Goal: Task Accomplishment & Management: Manage account settings

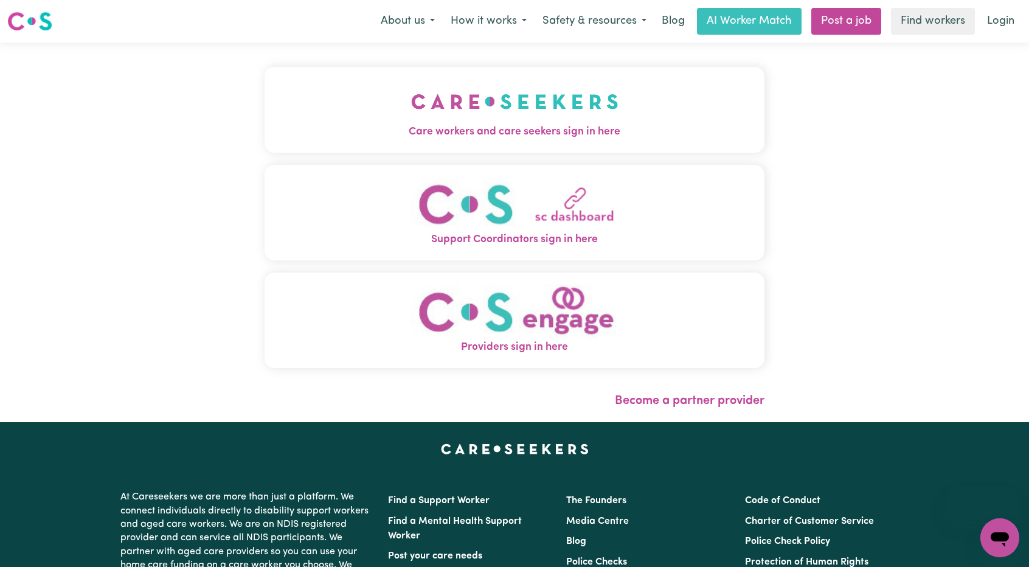
click at [551, 105] on img "Care workers and care seekers sign in here" at bounding box center [514, 101] width 207 height 45
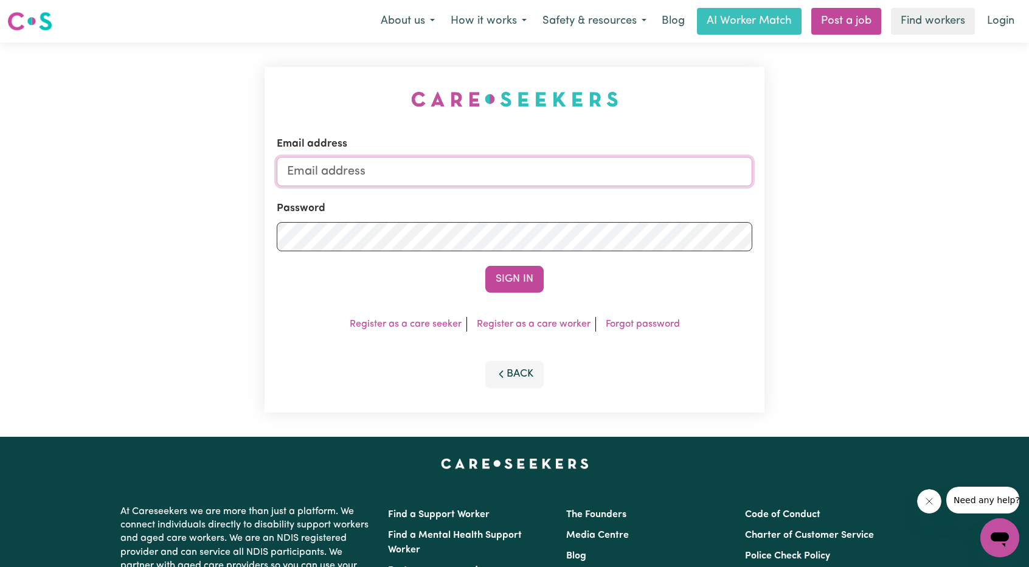
click at [488, 162] on input "Email address" at bounding box center [515, 171] width 476 height 29
drag, startPoint x: 353, startPoint y: 175, endPoint x: 542, endPoint y: 221, distance: 194.7
click at [607, 194] on form "Email address superuser~ethan@careseekers.com.au Password Sign In" at bounding box center [515, 214] width 476 height 156
type input "superuser~emmamcmaher@gmail.com"
click at [506, 279] on button "Sign In" at bounding box center [514, 279] width 58 height 27
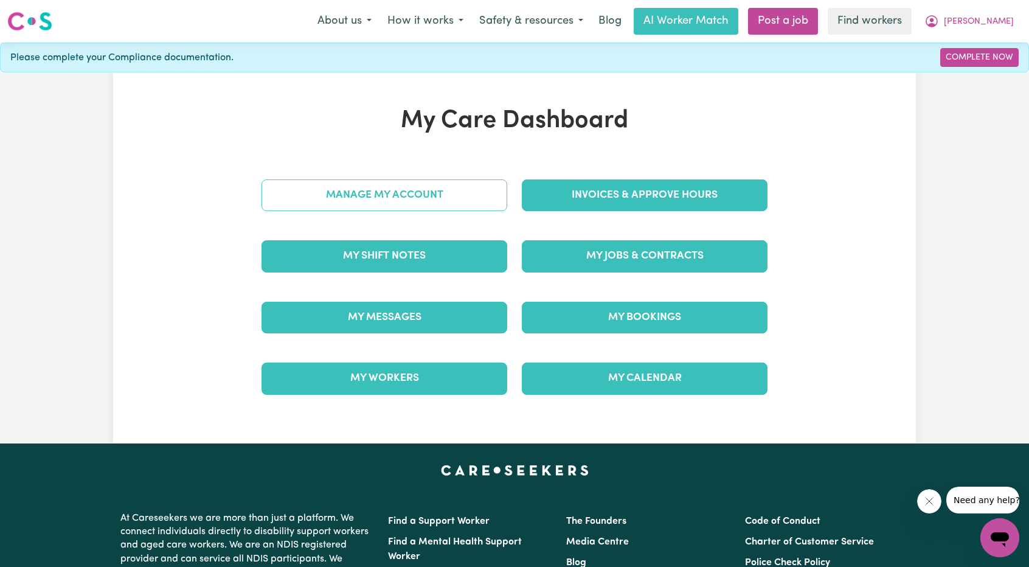
click at [453, 193] on link "Manage My Account" at bounding box center [384, 195] width 246 height 32
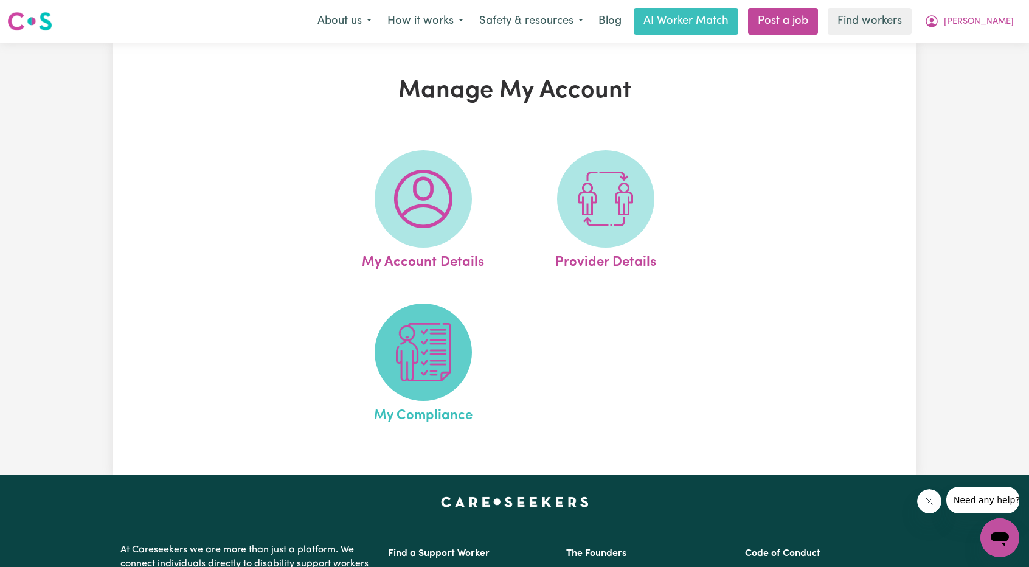
click at [406, 364] on img at bounding box center [423, 352] width 58 height 58
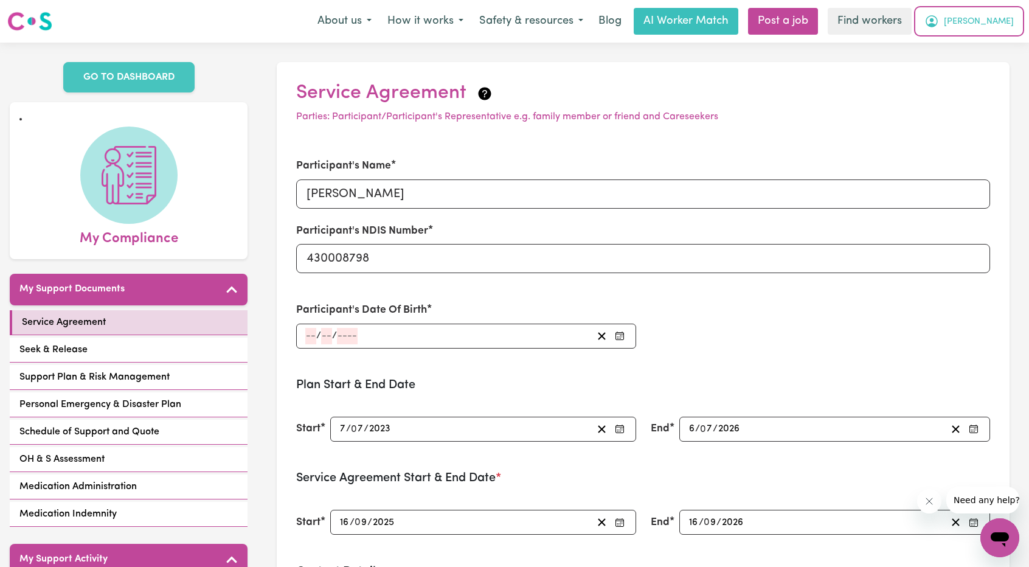
click at [994, 23] on span "[PERSON_NAME]" at bounding box center [979, 21] width 70 height 13
click at [968, 39] on link "My Dashboard" at bounding box center [973, 47] width 96 height 23
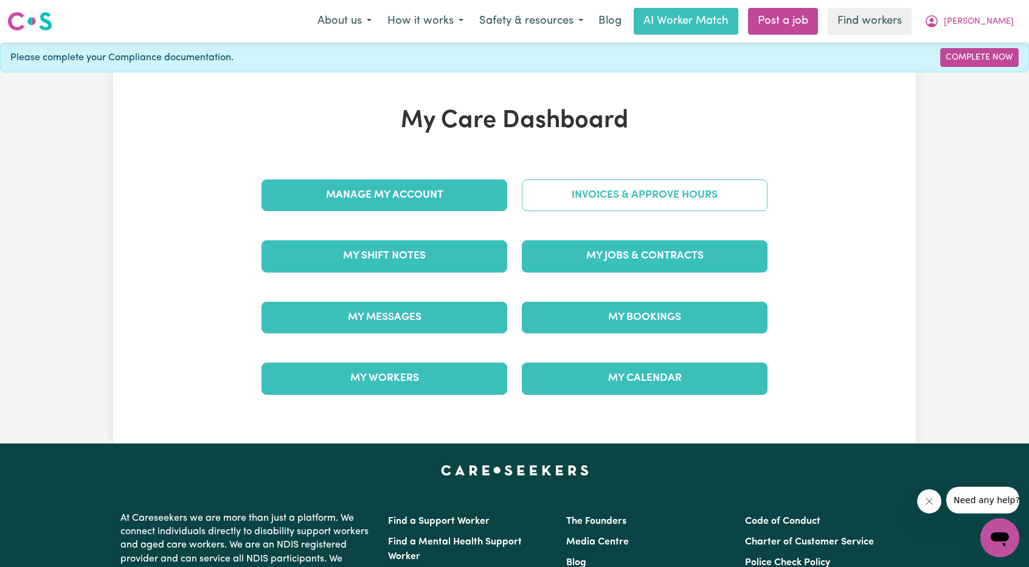
click at [641, 201] on link "Invoices & Approve Hours" at bounding box center [645, 195] width 246 height 32
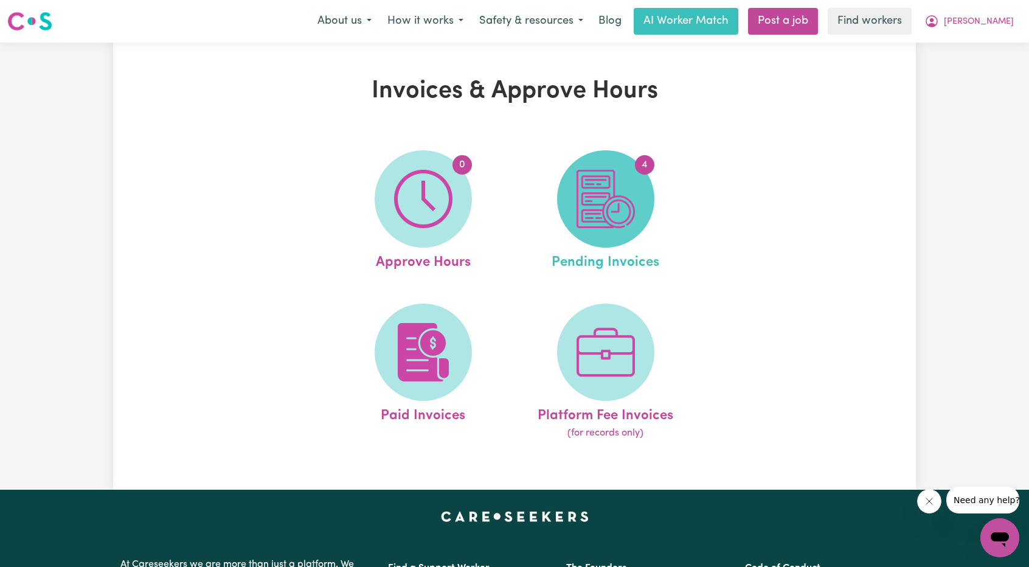
click at [628, 209] on img at bounding box center [605, 199] width 58 height 58
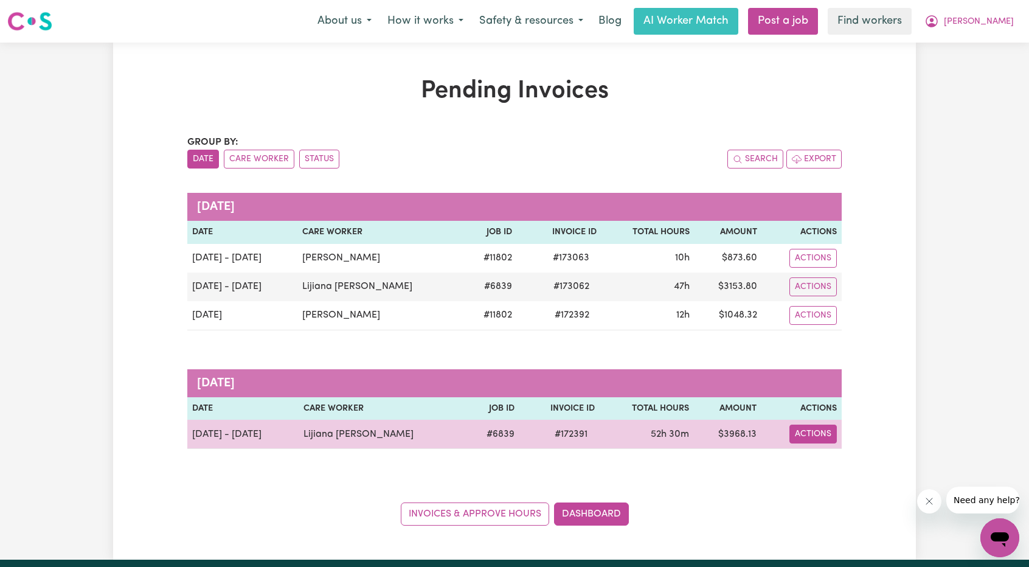
click at [821, 429] on button "Actions" at bounding box center [812, 433] width 47 height 19
click at [849, 455] on link "Download Invoice" at bounding box center [847, 462] width 111 height 24
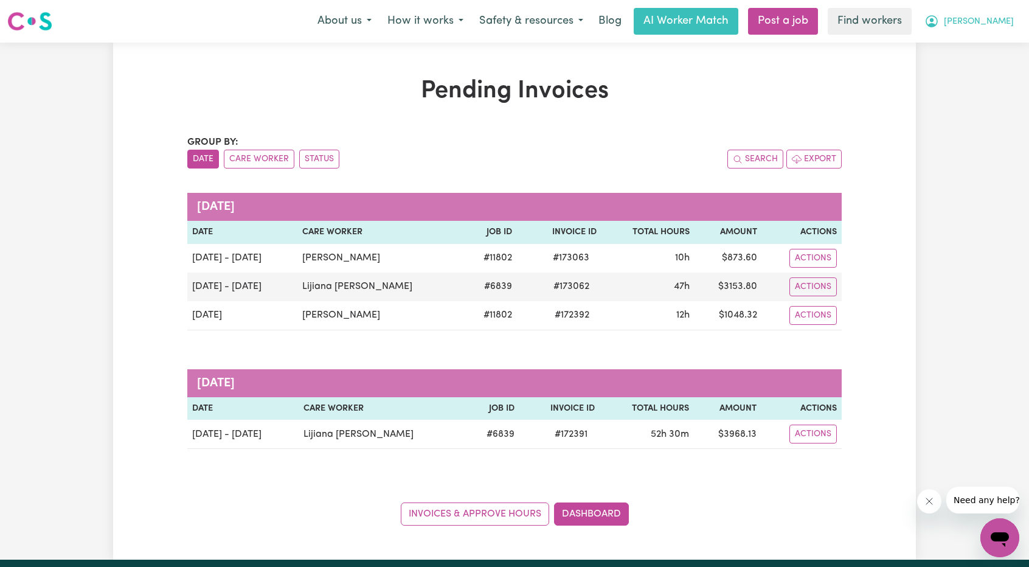
click at [1008, 26] on span "[PERSON_NAME]" at bounding box center [979, 21] width 70 height 13
click at [997, 46] on link "My Dashboard" at bounding box center [973, 47] width 96 height 23
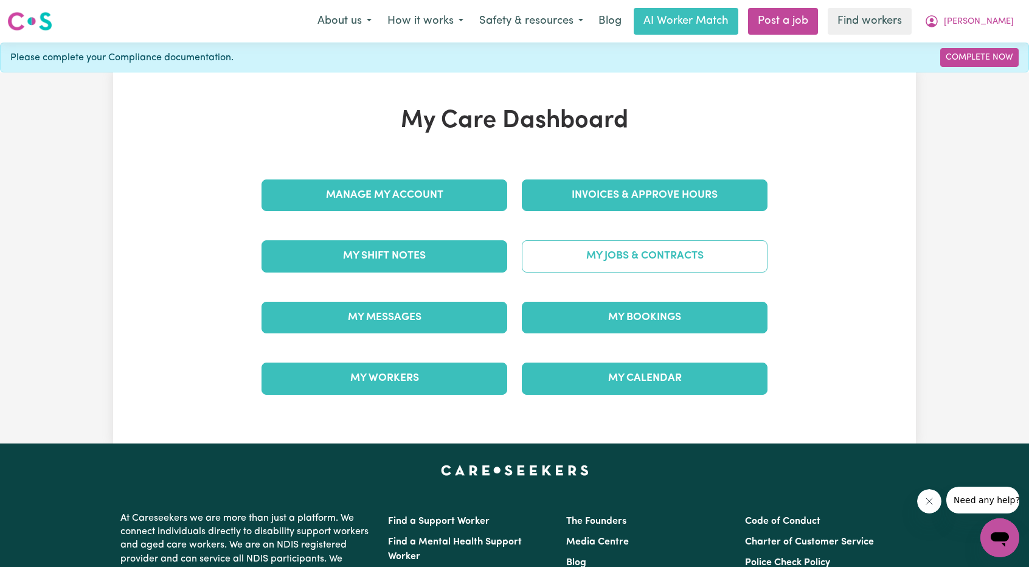
click at [643, 246] on link "My Jobs & Contracts" at bounding box center [645, 256] width 246 height 32
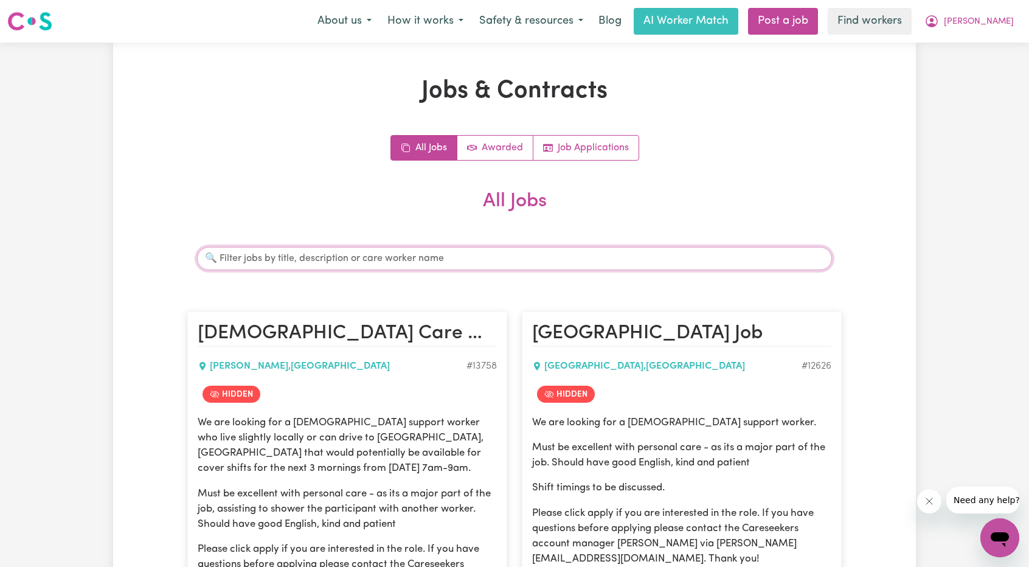
click at [552, 261] on input "Search jobs" at bounding box center [514, 258] width 635 height 23
type input "lijiana"
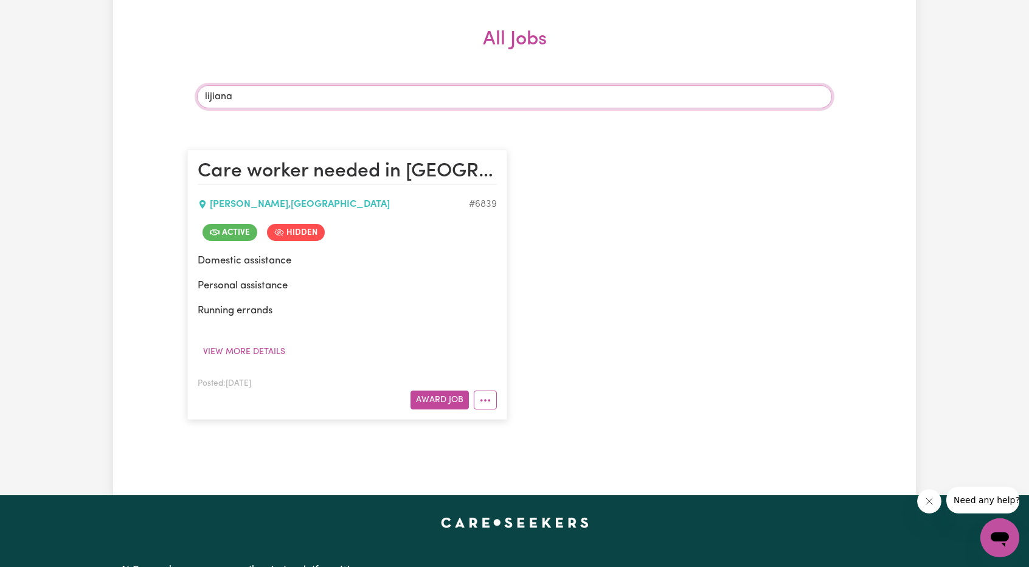
scroll to position [243, 0]
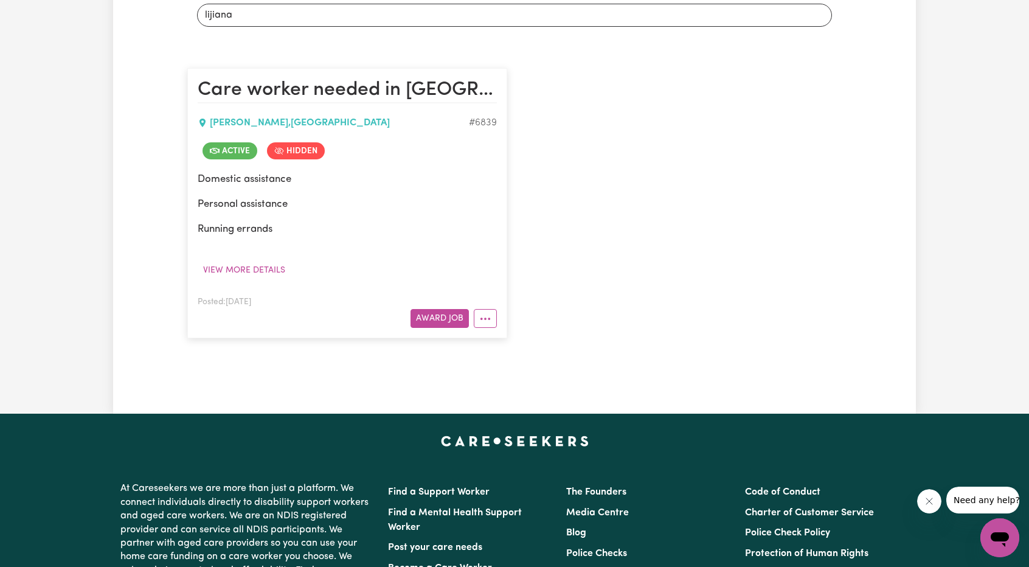
click at [480, 329] on article "Care worker needed in Willoughby WILLOUGHBY , New South Wales # 6839 Active Hid…" at bounding box center [347, 203] width 320 height 270
click at [481, 325] on button "More options" at bounding box center [485, 318] width 23 height 19
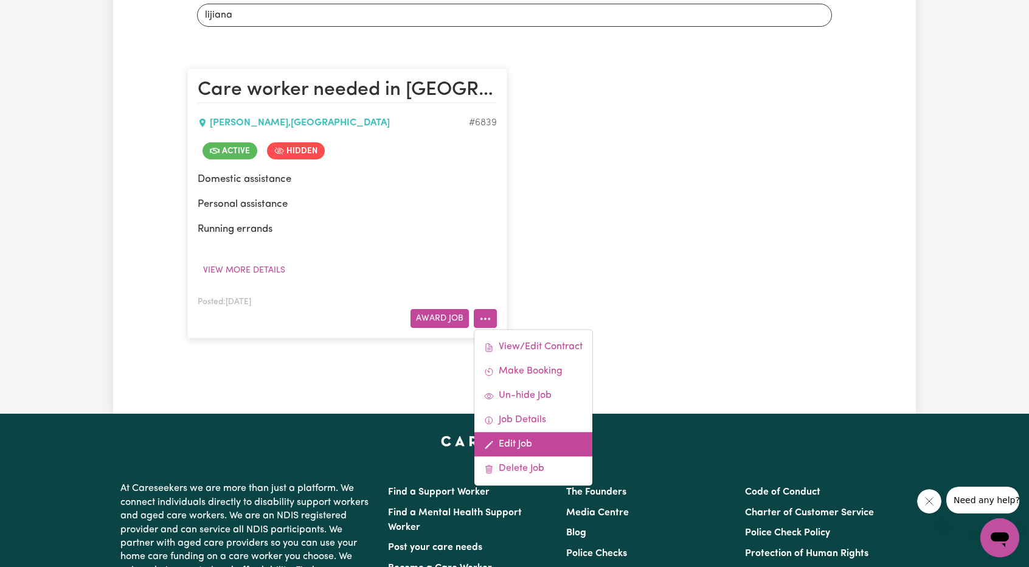
click at [545, 445] on link "Edit Job" at bounding box center [533, 444] width 118 height 24
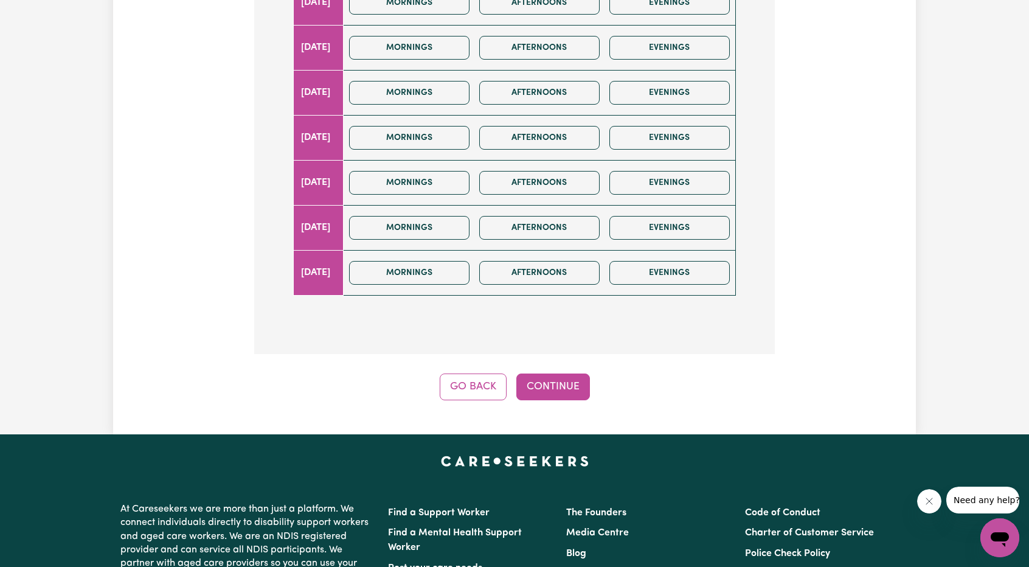
scroll to position [547, 0]
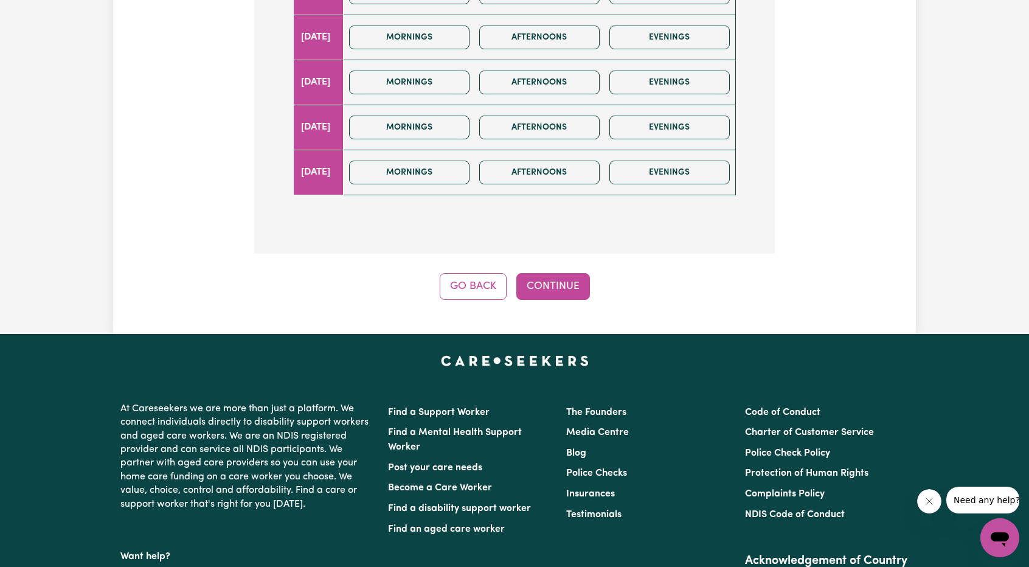
click at [556, 287] on button "Continue" at bounding box center [553, 286] width 74 height 27
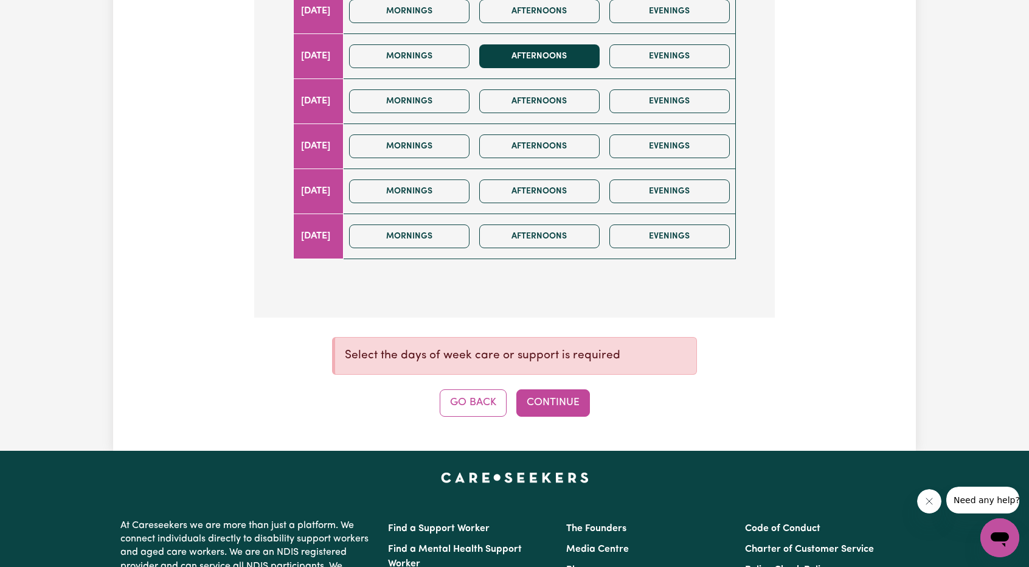
scroll to position [304, 0]
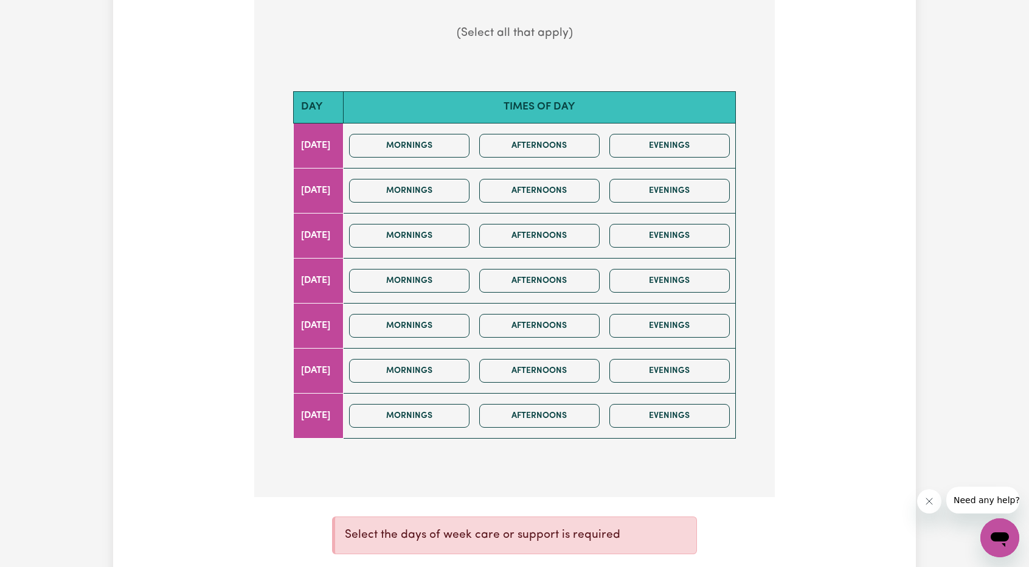
click at [445, 164] on div "Mornings Afternoons Evenings" at bounding box center [539, 145] width 390 height 43
click at [448, 151] on button "Mornings" at bounding box center [409, 146] width 120 height 24
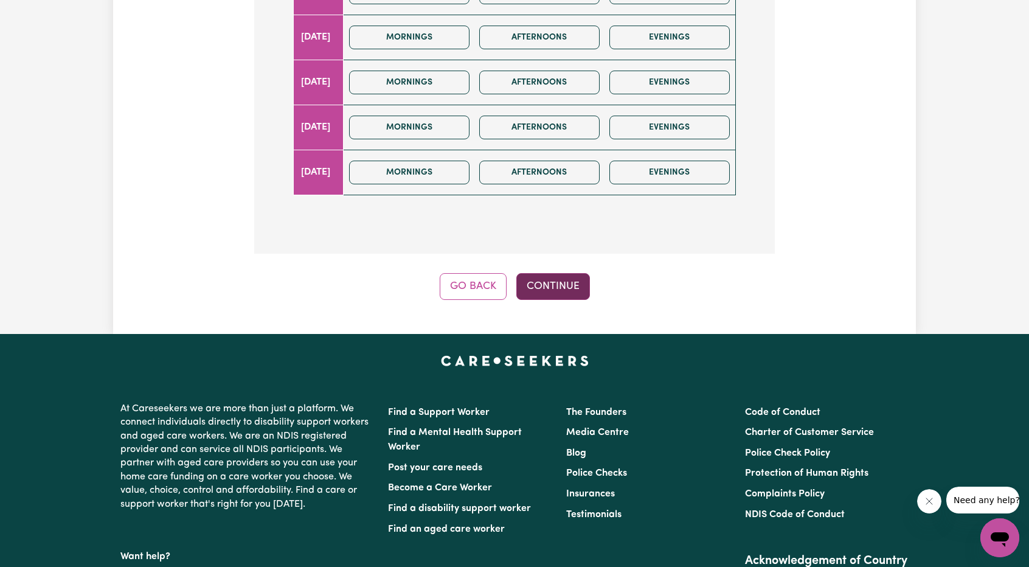
click at [526, 273] on button "Continue" at bounding box center [553, 286] width 74 height 27
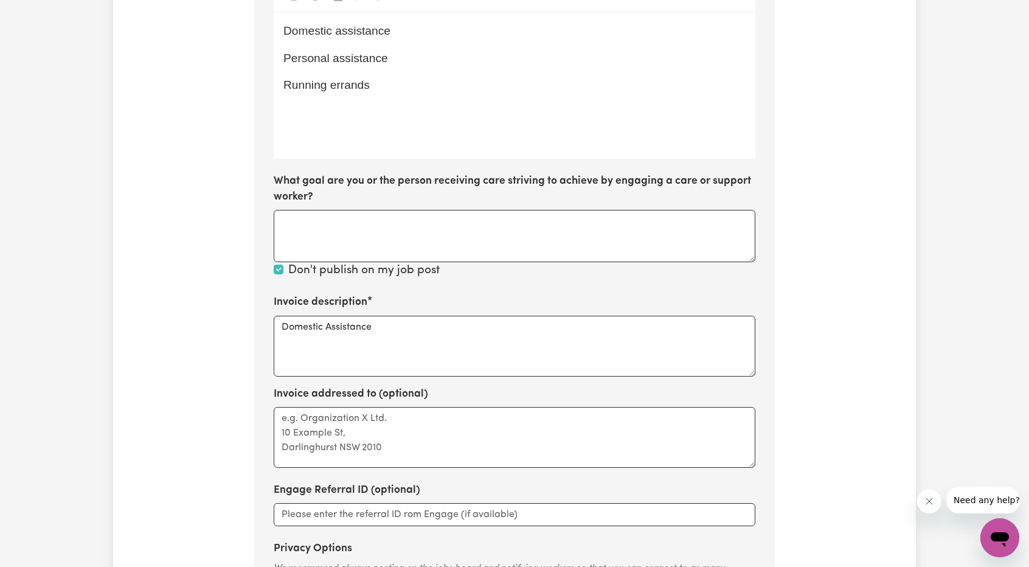
scroll to position [302, 0]
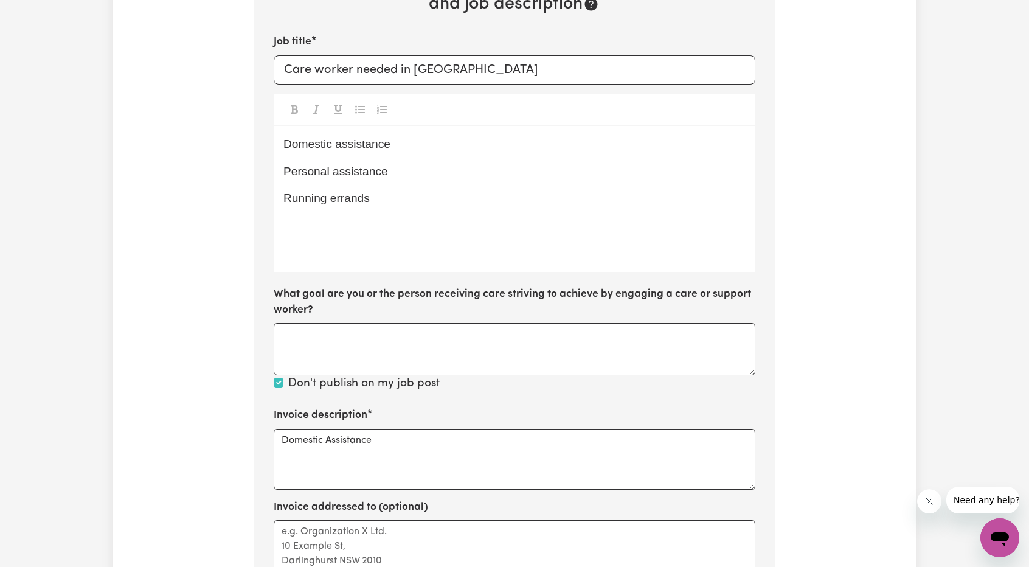
drag, startPoint x: 434, startPoint y: 212, endPoint x: 275, endPoint y: 147, distance: 171.9
click at [275, 147] on div "Domestic assistance Personal assistance Running errands" at bounding box center [515, 199] width 482 height 146
click at [390, 179] on p "Personal assistance" at bounding box center [514, 172] width 462 height 18
click at [782, 271] on div "Update Job Post Care worker needed in Willoughby Step 10 of 11 Please personali…" at bounding box center [514, 297] width 803 height 1045
drag, startPoint x: 395, startPoint y: 181, endPoint x: 187, endPoint y: 102, distance: 222.5
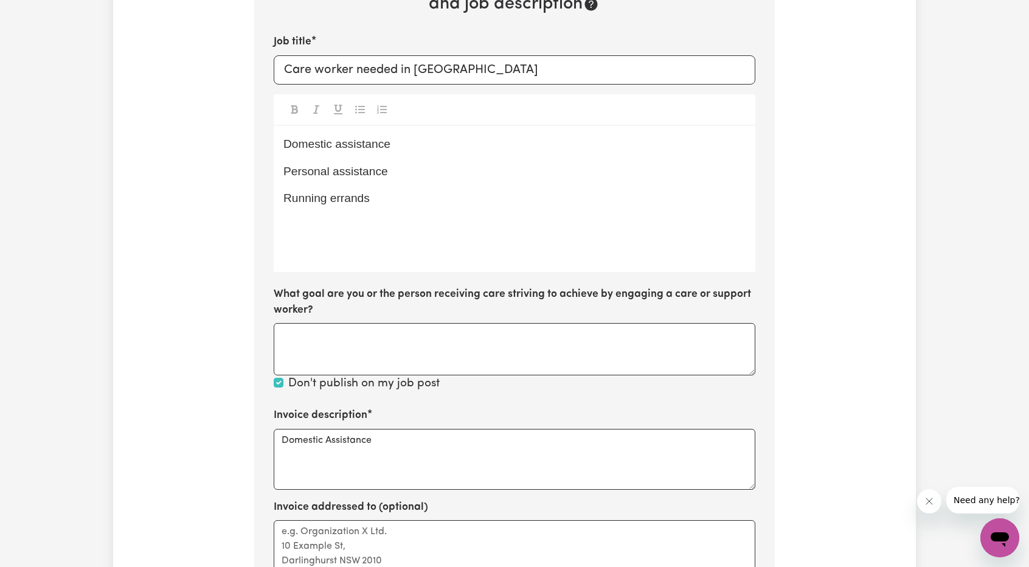
click at [180, 96] on div "Update Job Post Care worker needed in Willoughby Step 10 of 11 Please personali…" at bounding box center [514, 297] width 803 height 1045
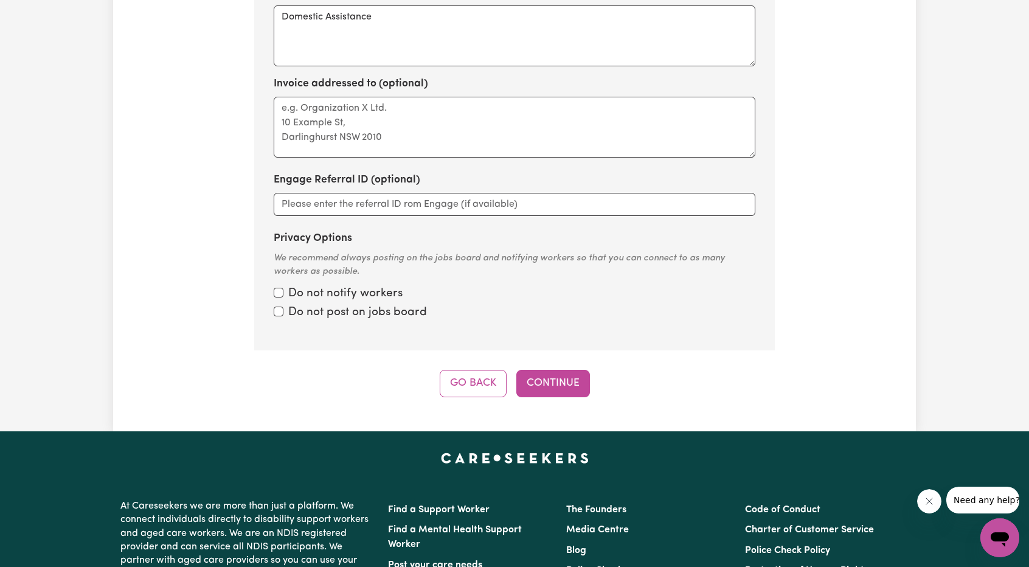
scroll to position [727, 0]
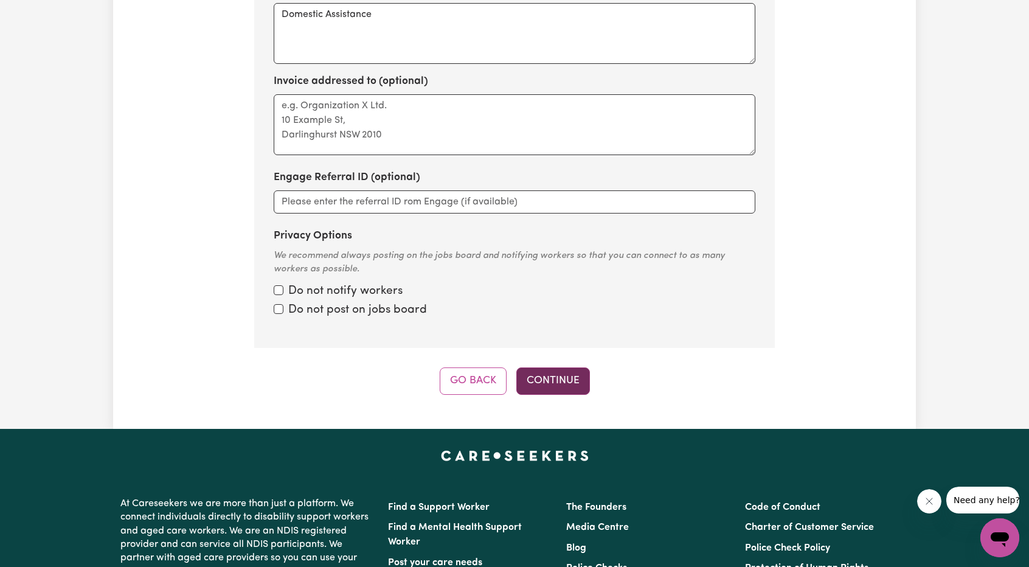
click at [568, 382] on button "Continue" at bounding box center [553, 380] width 74 height 27
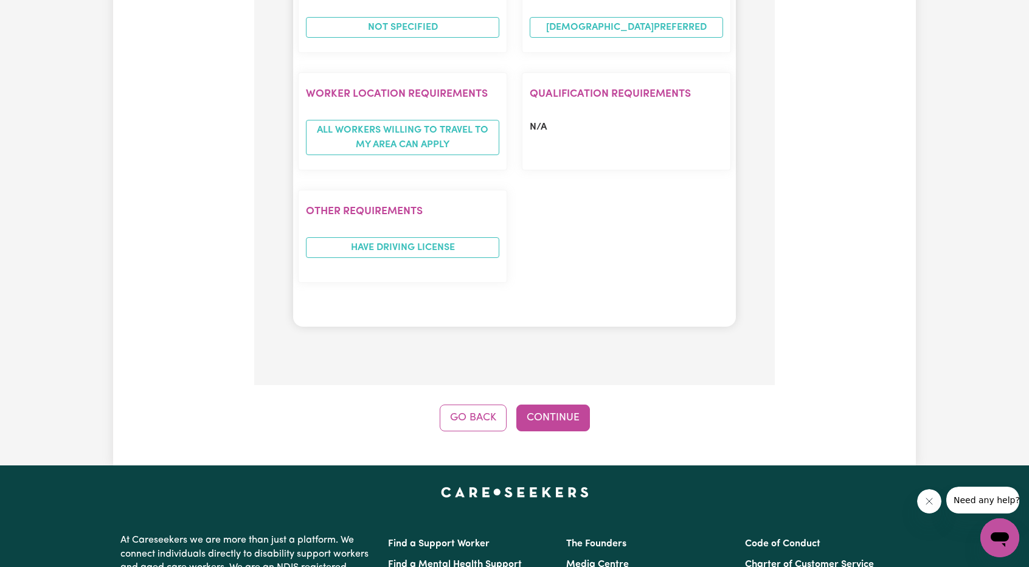
scroll to position [1092, 0]
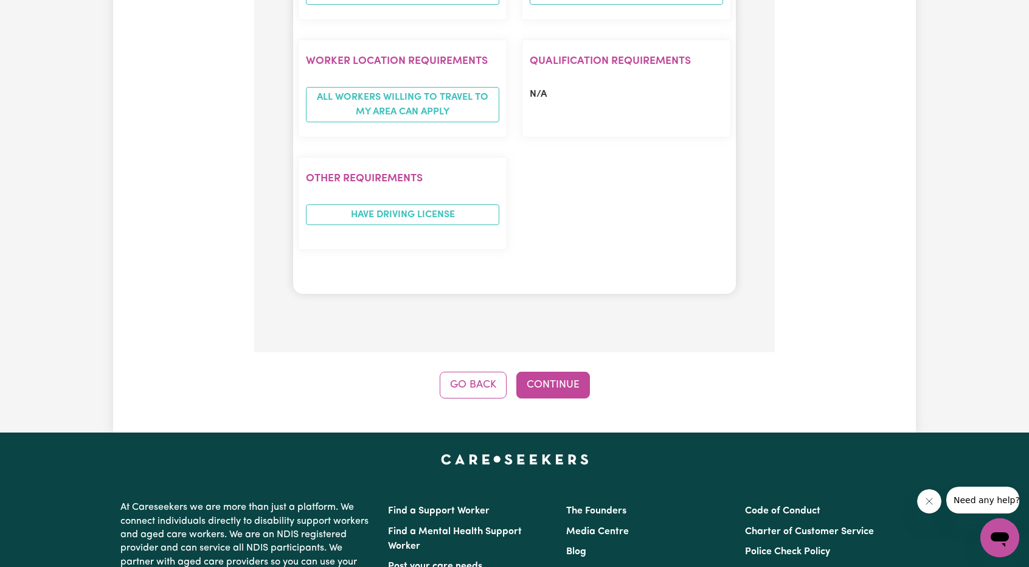
click at [566, 372] on button "Continue" at bounding box center [553, 385] width 74 height 27
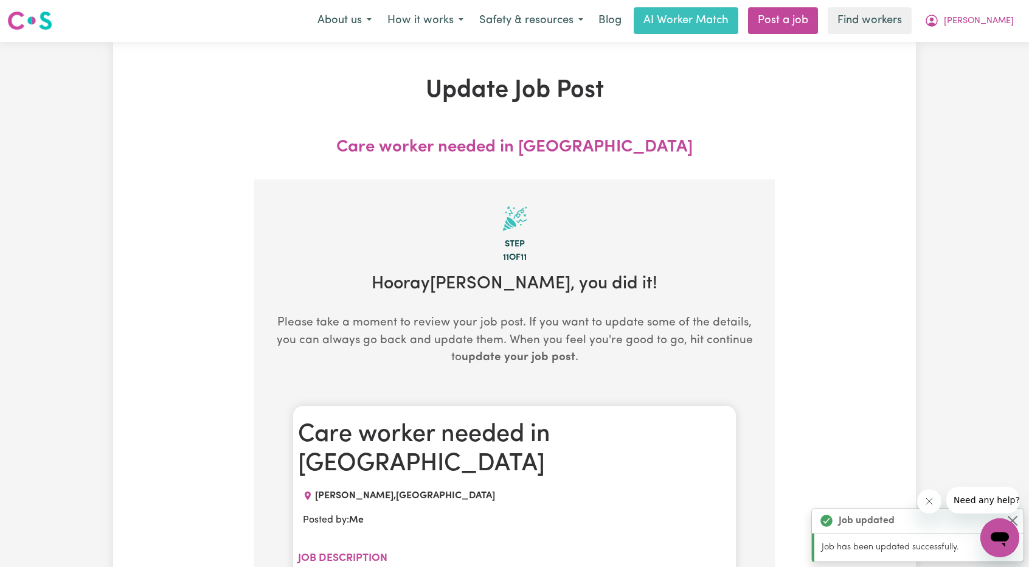
scroll to position [0, 0]
click at [986, 24] on button "[PERSON_NAME]" at bounding box center [968, 22] width 105 height 26
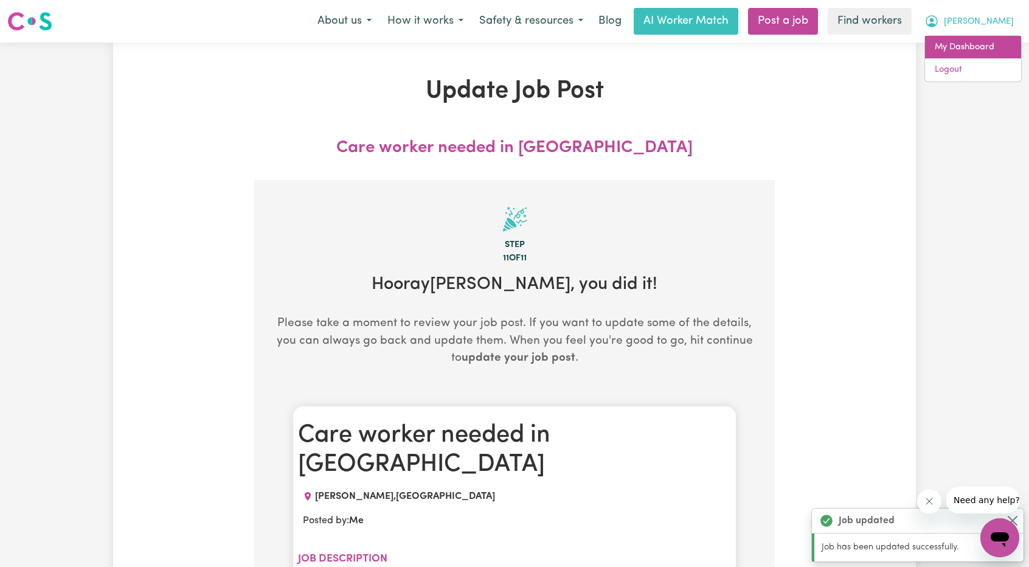
drag, startPoint x: 979, startPoint y: 33, endPoint x: 963, endPoint y: 46, distance: 20.4
click at [963, 46] on link "My Dashboard" at bounding box center [973, 47] width 96 height 23
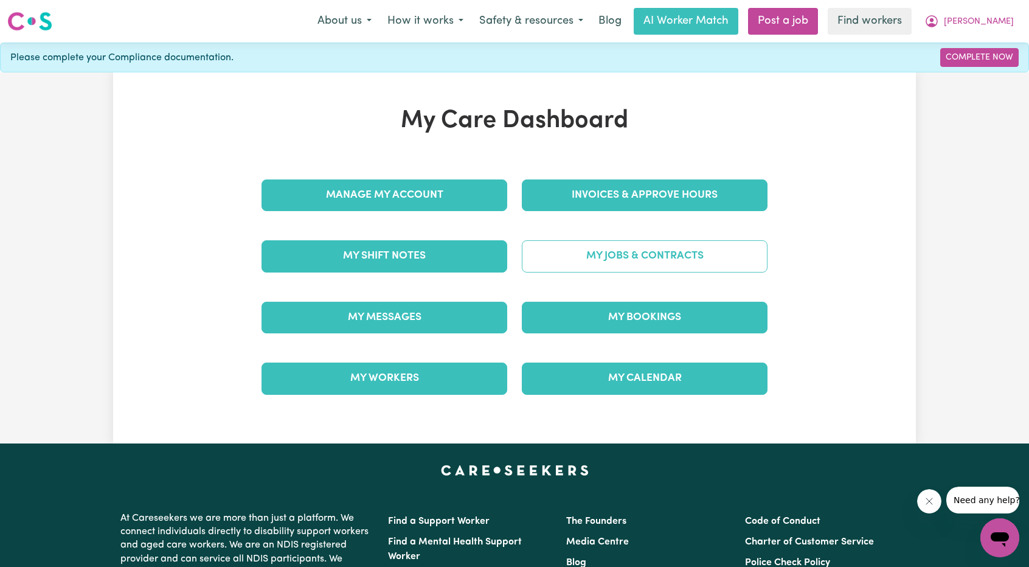
click at [621, 246] on link "My Jobs & Contracts" at bounding box center [645, 256] width 246 height 32
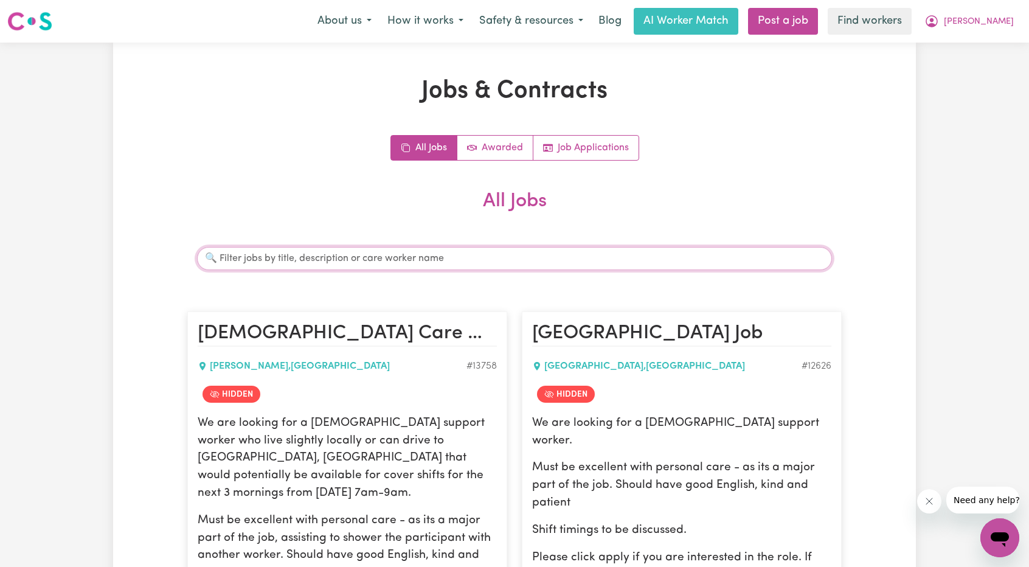
click at [459, 268] on input "Search jobs" at bounding box center [514, 258] width 635 height 23
type input "anitha"
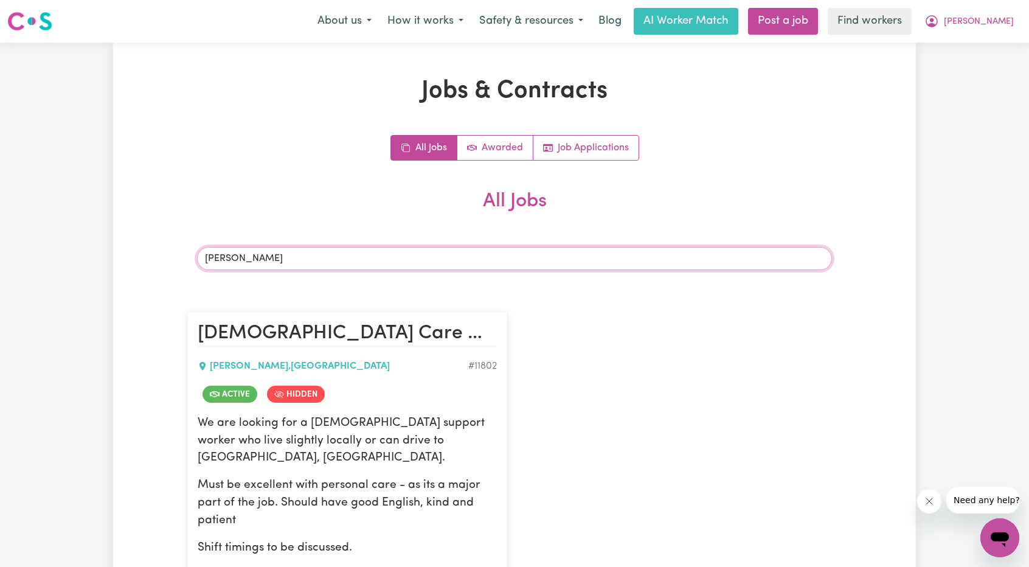
scroll to position [182, 0]
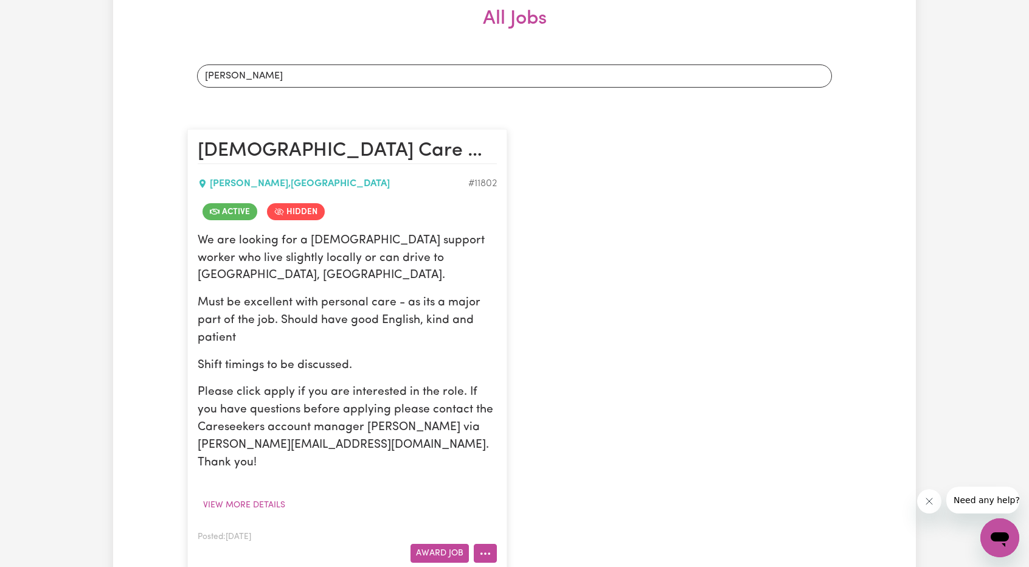
click at [479, 544] on button "More options" at bounding box center [485, 553] width 23 height 19
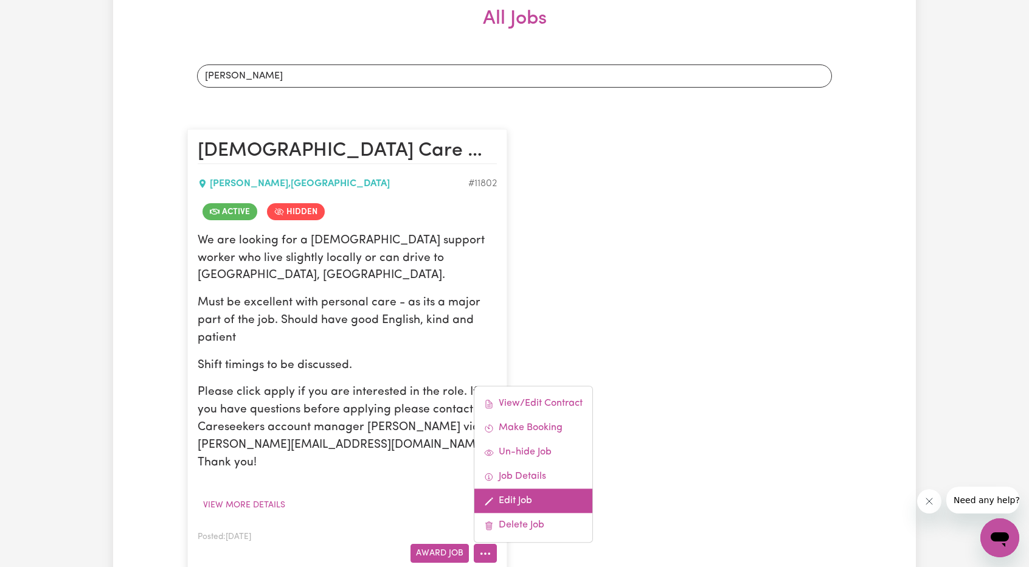
click at [531, 489] on link "Edit Job" at bounding box center [533, 501] width 118 height 24
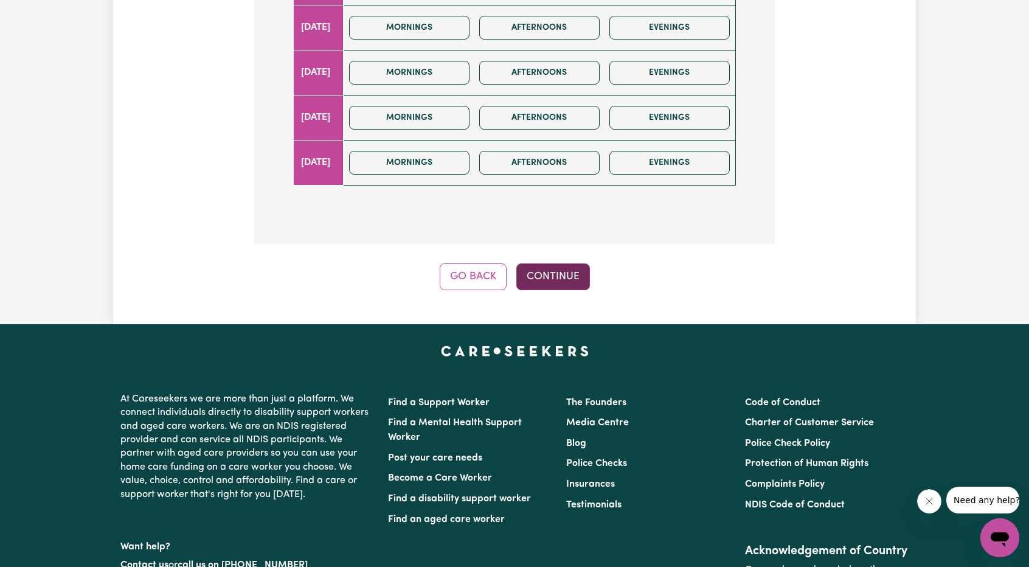
click at [565, 271] on button "Continue" at bounding box center [553, 276] width 74 height 27
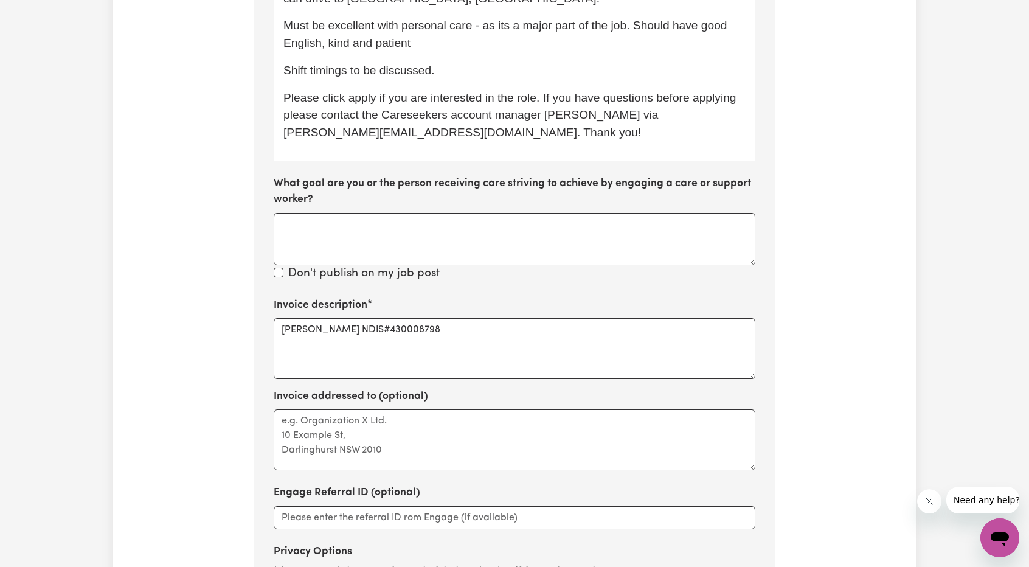
scroll to position [535, 0]
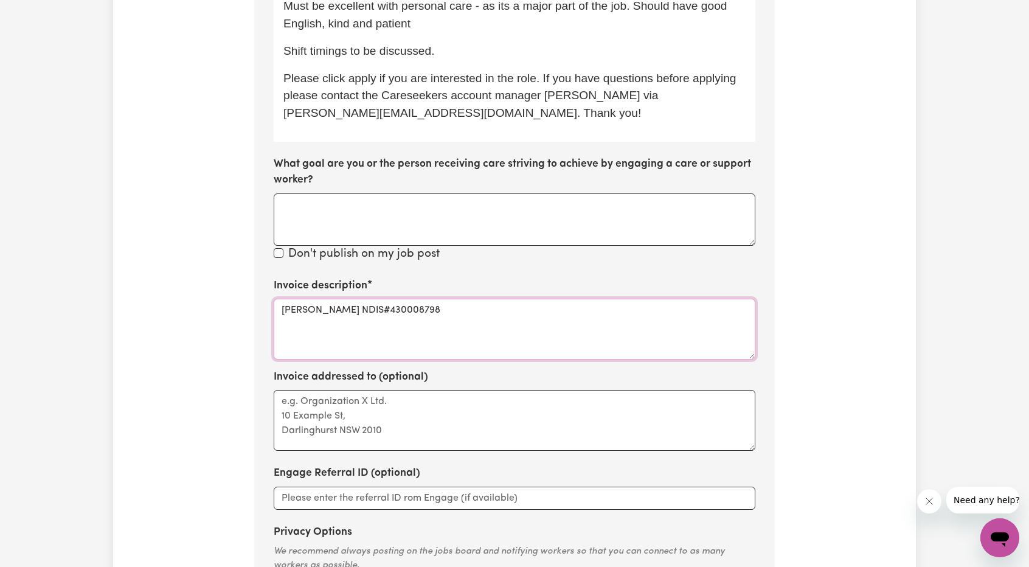
drag, startPoint x: 489, startPoint y: 316, endPoint x: 199, endPoint y: 281, distance: 292.1
click at [193, 280] on div "Update Job Post Female Care Worker Needed In Willoughby, NSW for Personal Care,…" at bounding box center [514, 115] width 803 height 1149
paste textarea "Assistance with Self Care Activities (Assist Personal Activities) - Standard Ne…"
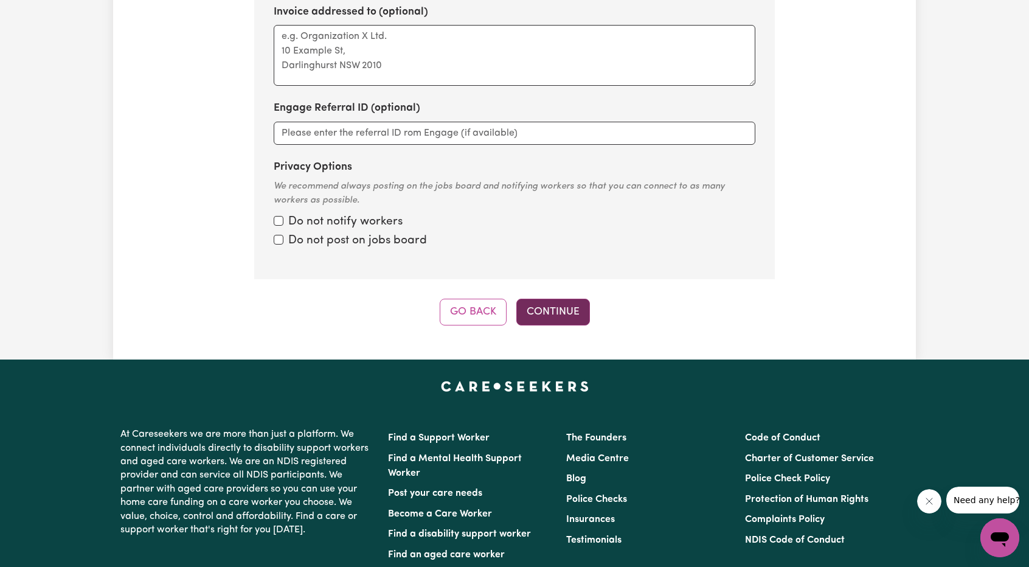
type textarea "Assistance with Self Care Activities (Assist Personal Activities) - Standard Ne…"
click at [547, 310] on button "Continue" at bounding box center [553, 312] width 74 height 27
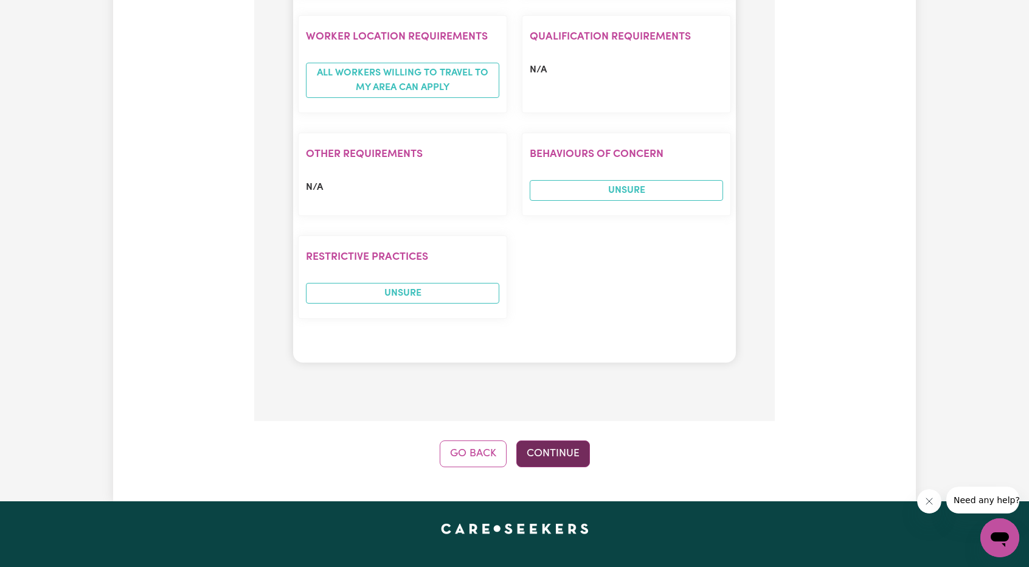
click at [569, 440] on button "Continue" at bounding box center [553, 453] width 74 height 27
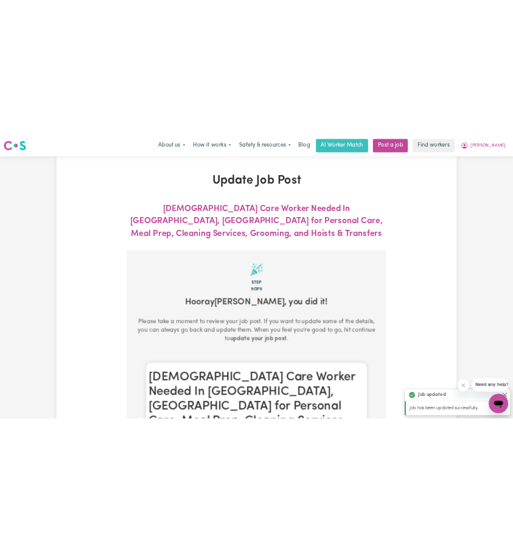
scroll to position [0, 0]
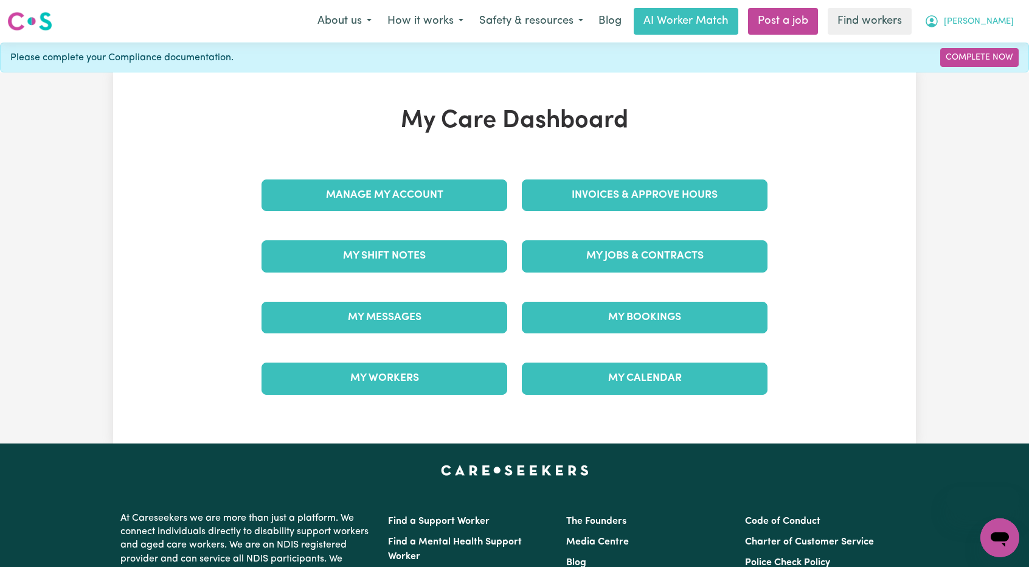
click at [1007, 29] on button "[PERSON_NAME]" at bounding box center [968, 22] width 105 height 26
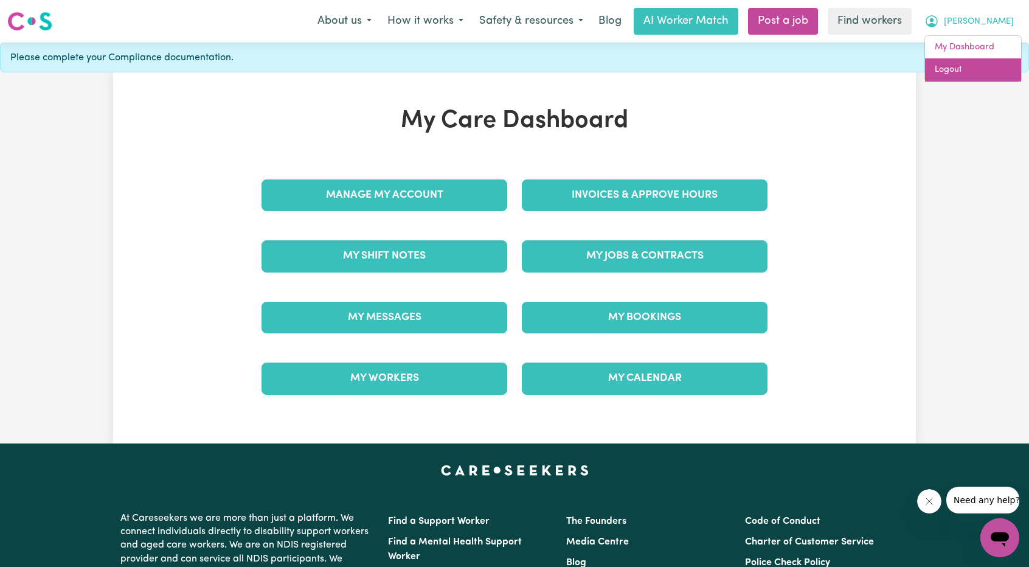
click at [974, 67] on link "Logout" at bounding box center [973, 69] width 96 height 23
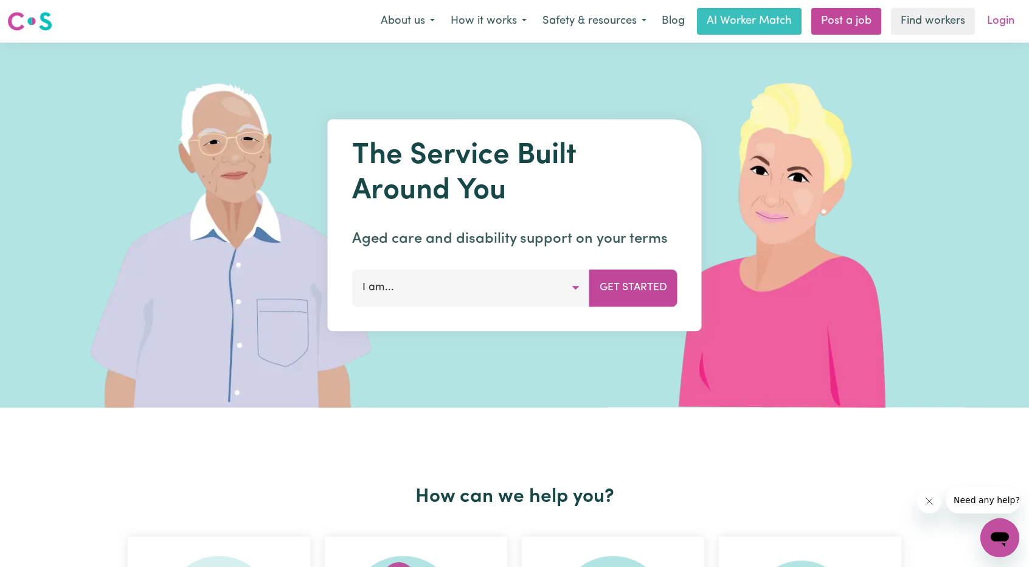
click at [998, 31] on link "Login" at bounding box center [1001, 21] width 42 height 27
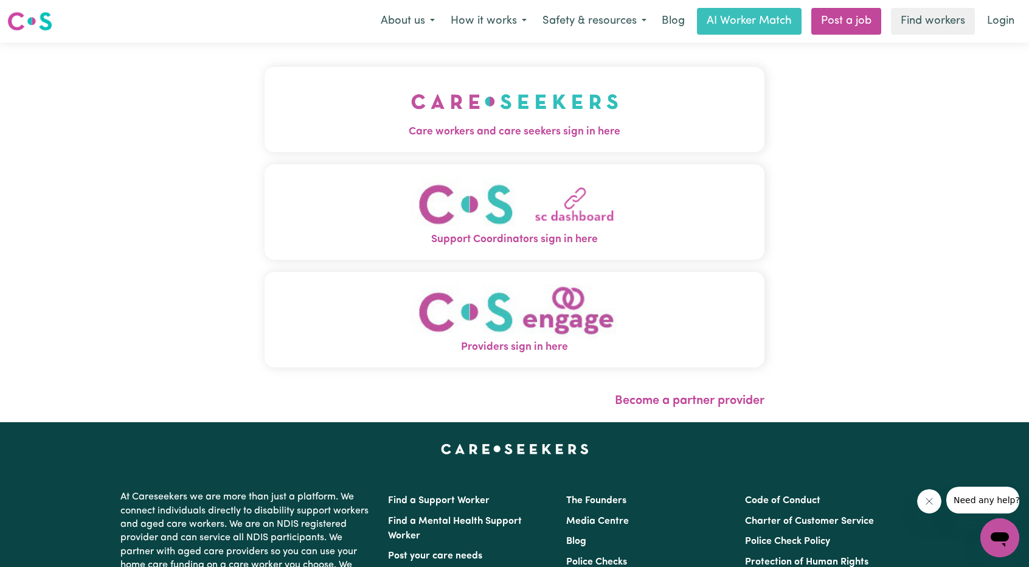
click at [292, 96] on button "Care workers and care seekers sign in here" at bounding box center [515, 109] width 500 height 85
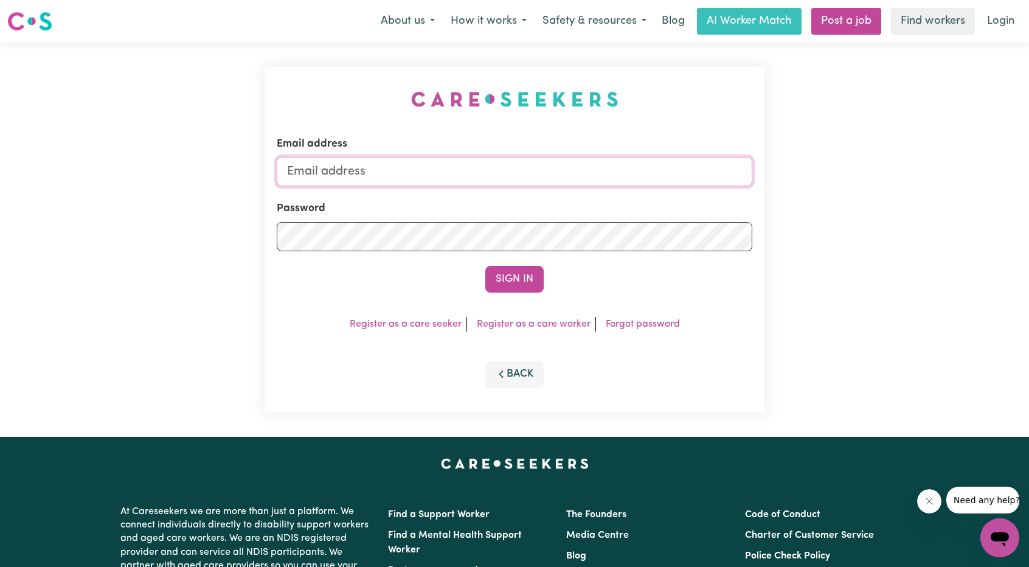
click at [507, 160] on input "Email address" at bounding box center [515, 171] width 476 height 29
drag, startPoint x: 351, startPoint y: 169, endPoint x: 501, endPoint y: 175, distance: 150.3
click at [498, 175] on input "[EMAIL_ADDRESS][PERSON_NAME][DOMAIN_NAME]" at bounding box center [515, 171] width 476 height 29
click at [370, 165] on input "[EMAIL_ADDRESS][PERSON_NAME][DOMAIN_NAME]" at bounding box center [515, 171] width 476 height 29
drag, startPoint x: 350, startPoint y: 175, endPoint x: 462, endPoint y: 181, distance: 112.7
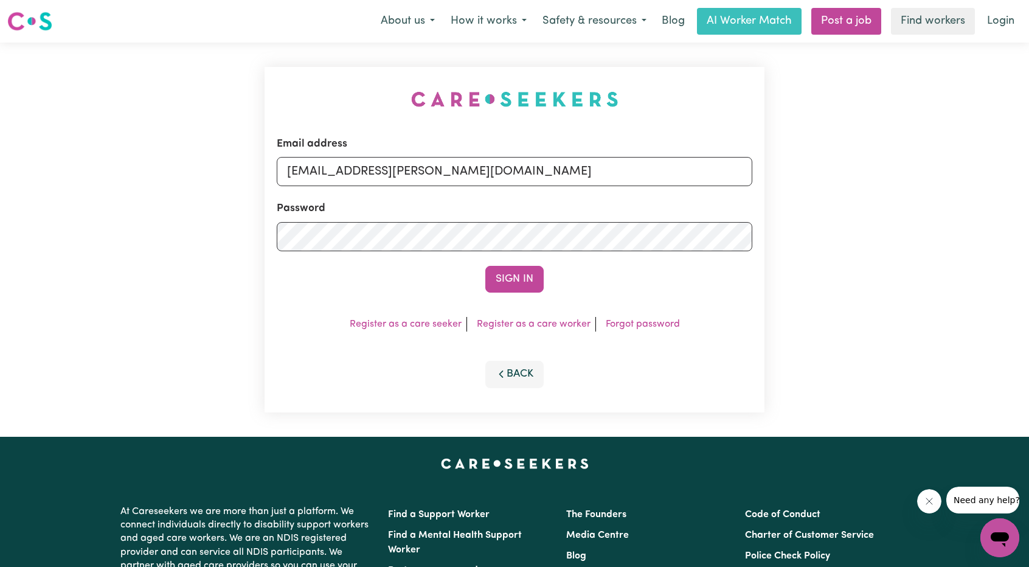
click at [517, 181] on input "[EMAIL_ADDRESS][PERSON_NAME][DOMAIN_NAME]" at bounding box center [515, 171] width 476 height 29
type input "superuser~[EMAIL_ADDRESS][DOMAIN_NAME]"
click at [513, 280] on button "Sign In" at bounding box center [514, 279] width 58 height 27
